Goal: Task Accomplishment & Management: Use online tool/utility

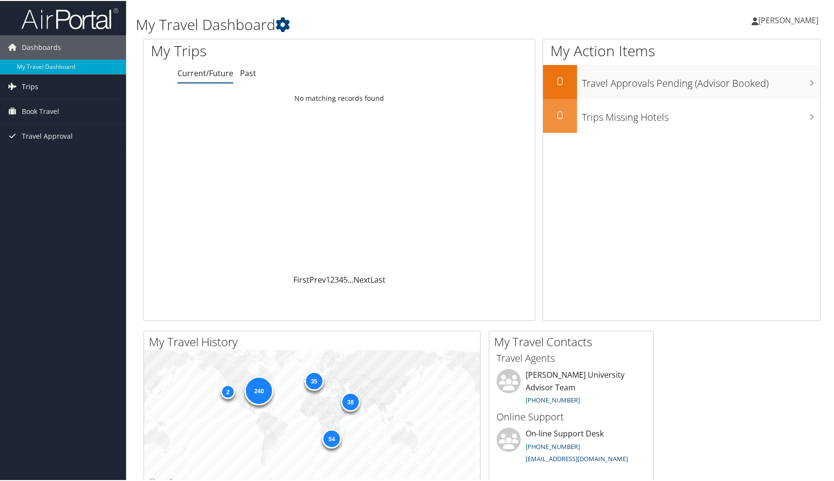
click at [34, 91] on span "Trips" at bounding box center [30, 86] width 16 height 24
click at [47, 153] on span "Book Travel" at bounding box center [40, 154] width 37 height 24
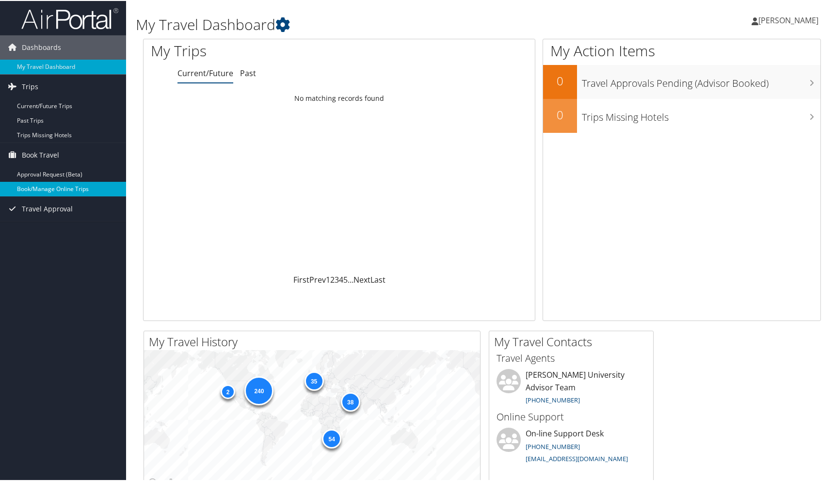
click at [57, 186] on link "Book/Manage Online Trips" at bounding box center [63, 188] width 126 height 15
